Goal: Information Seeking & Learning: Learn about a topic

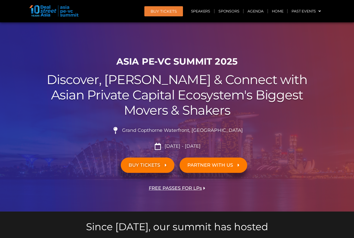
click at [262, 34] on div at bounding box center [177, 116] width 354 height 189
click at [255, 11] on link "Agenda" at bounding box center [256, 11] width 24 height 12
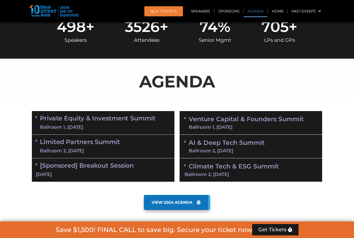
scroll to position [270, 0]
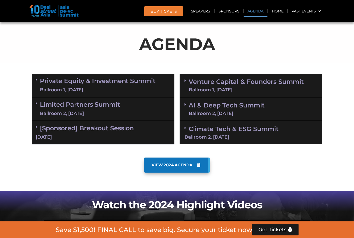
click at [265, 74] on div "Venture Capital & Founders​ Summit Ballroom 1, [DATE]" at bounding box center [251, 86] width 143 height 24
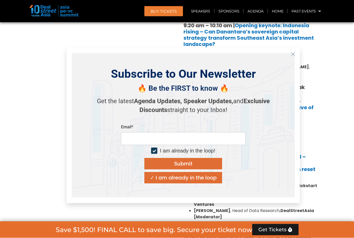
click at [295, 57] on icon "Close" at bounding box center [293, 54] width 5 height 5
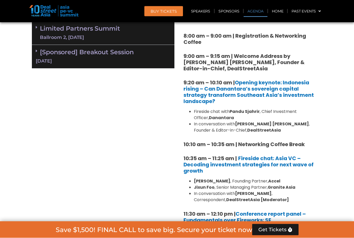
scroll to position [346, 0]
click at [65, 53] on link "[Sponsored] Breakout Session [DATE]" at bounding box center [103, 56] width 135 height 16
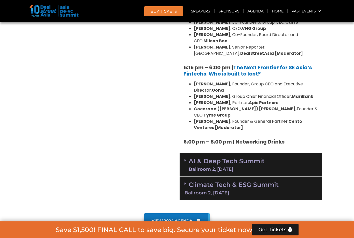
scroll to position [938, 0]
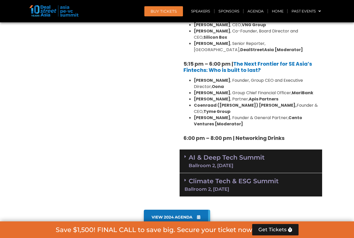
click at [265, 154] on link "AI & Deep Tech Summit Ballroom 2, [DATE]" at bounding box center [227, 160] width 76 height 13
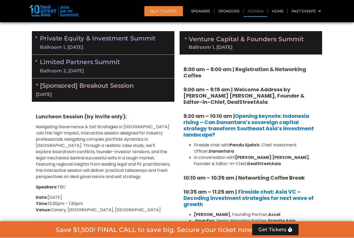
scroll to position [297, 0]
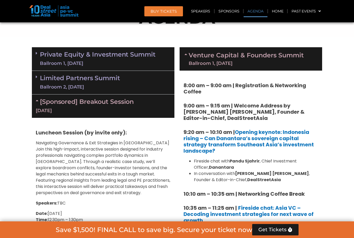
click at [301, 54] on link "Venture Capital & Founders​ Summit Ballroom 1, [DATE]" at bounding box center [246, 58] width 115 height 13
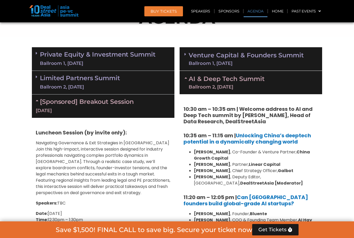
click at [304, 52] on link "Venture Capital & Founders​ Summit Ballroom 1, [DATE]" at bounding box center [246, 58] width 115 height 13
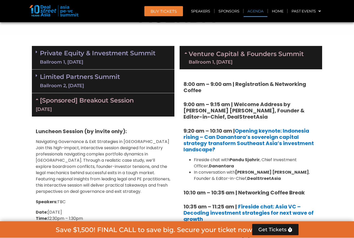
click at [240, 60] on div "Ballroom 1, [DATE]" at bounding box center [246, 62] width 115 height 5
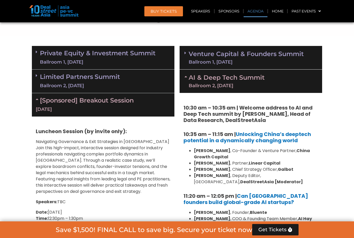
click at [246, 80] on link "AI & Deep Tech Summit Ballroom 2, [DATE]" at bounding box center [227, 80] width 76 height 13
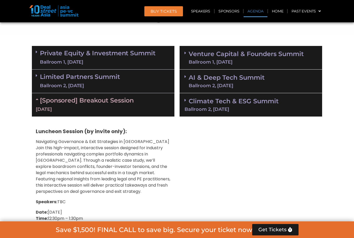
click at [38, 53] on span at bounding box center [38, 58] width 4 height 16
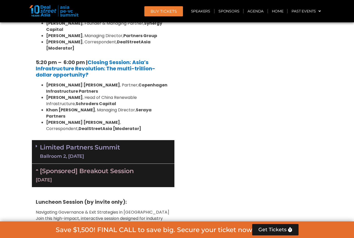
scroll to position [1071, 0]
click at [48, 144] on link "Limited Partners [GEOGRAPHIC_DATA] 2, [DATE]" at bounding box center [80, 152] width 80 height 16
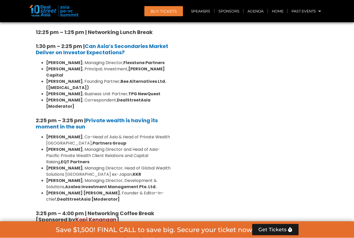
scroll to position [1407, 0]
